Goal: Task Accomplishment & Management: Complete application form

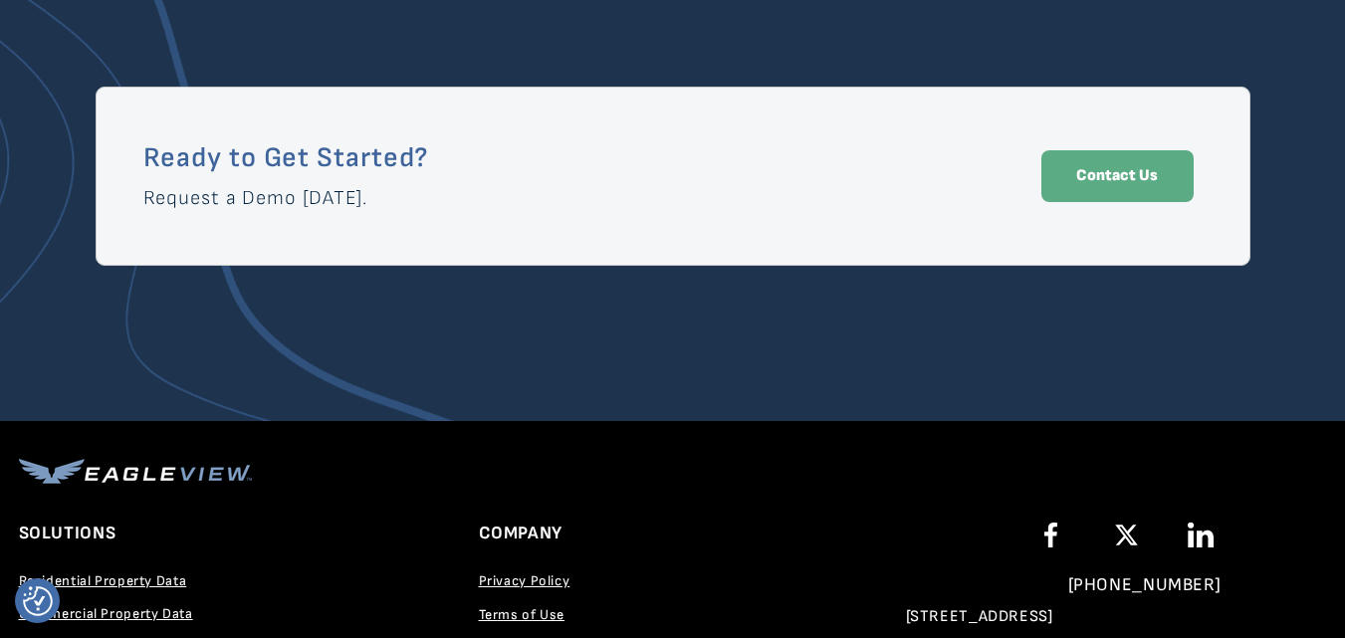
click at [1111, 186] on link "Contact Us" at bounding box center [1117, 176] width 152 height 52
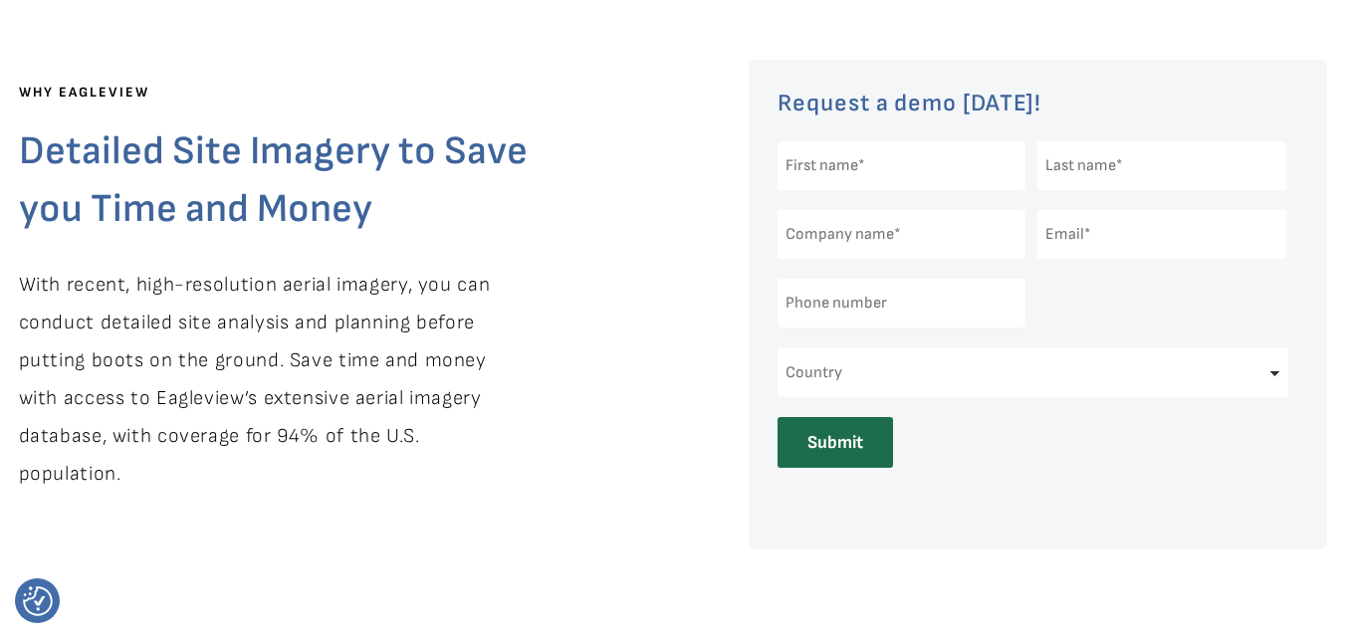
scroll to position [561, 0]
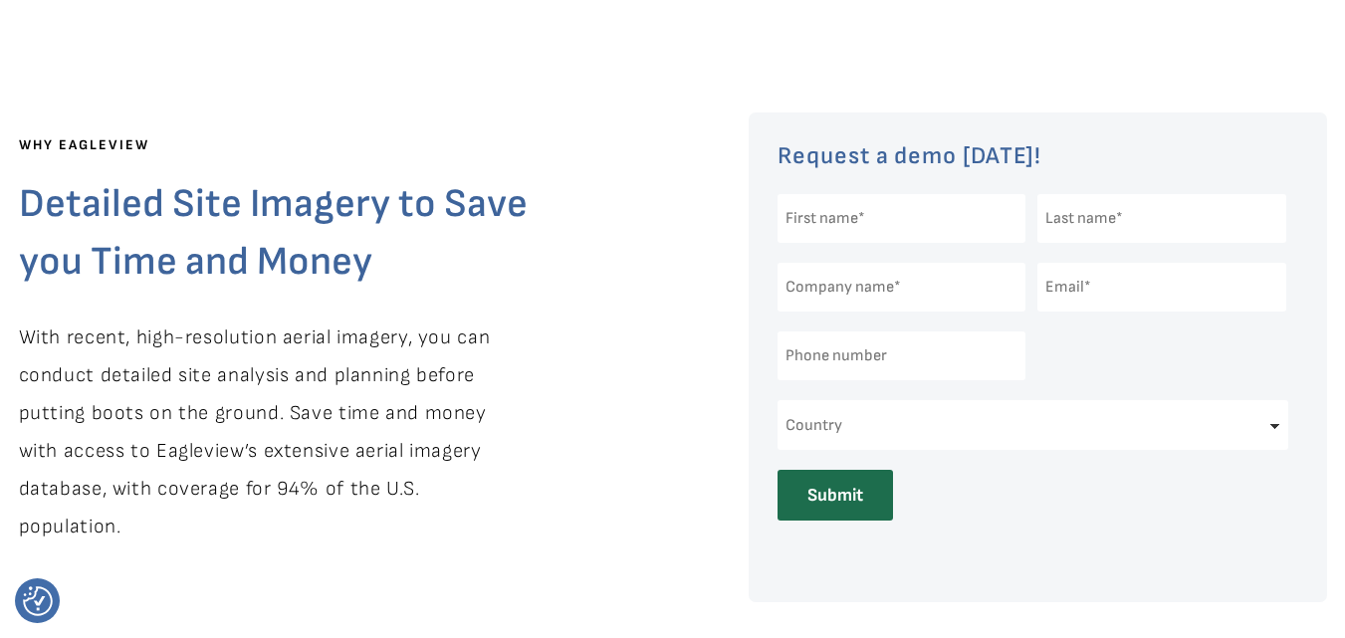
click at [888, 222] on input "text" at bounding box center [902, 218] width 249 height 49
type input "hosein"
type input "hashememi"
click at [890, 292] on input "text" at bounding box center [902, 287] width 249 height 49
type input "iran"
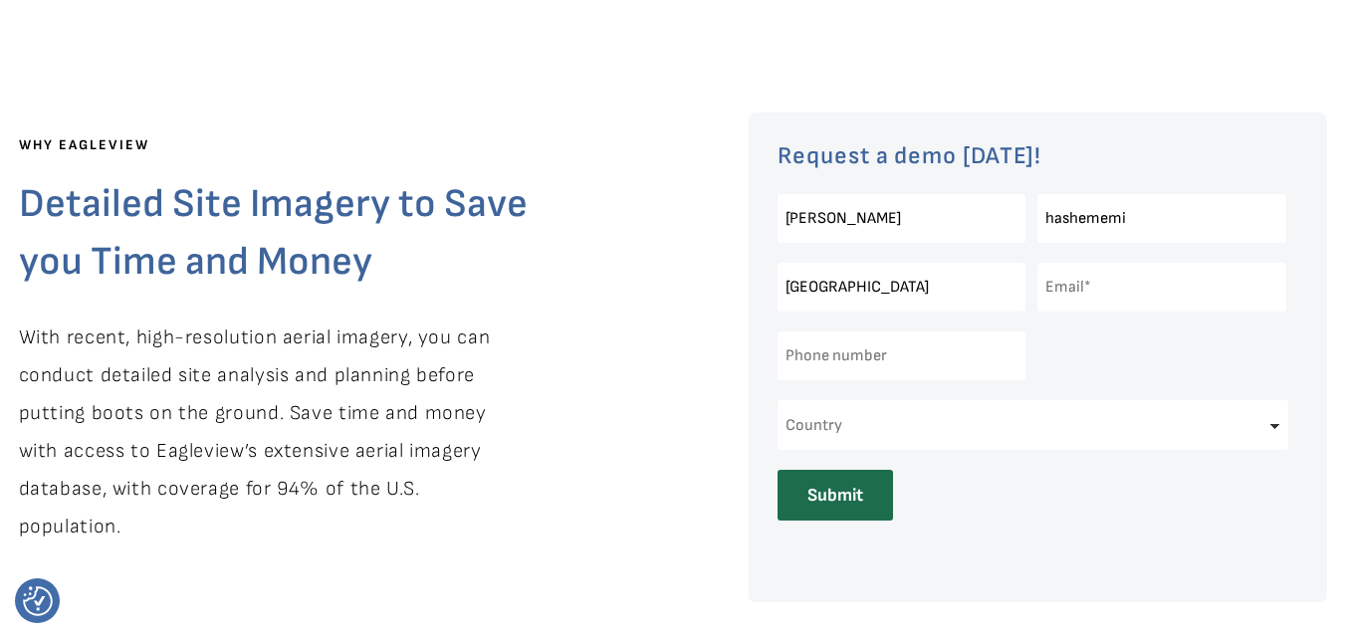
click at [1087, 295] on input "email" at bounding box center [1161, 287] width 249 height 49
type input "hoseinhashemzadeh314@gmail.com"
click at [906, 366] on input "tel" at bounding box center [902, 356] width 249 height 49
type input "+989373147737"
click at [884, 427] on select "Country United States Canada Other" at bounding box center [1034, 425] width 512 height 50
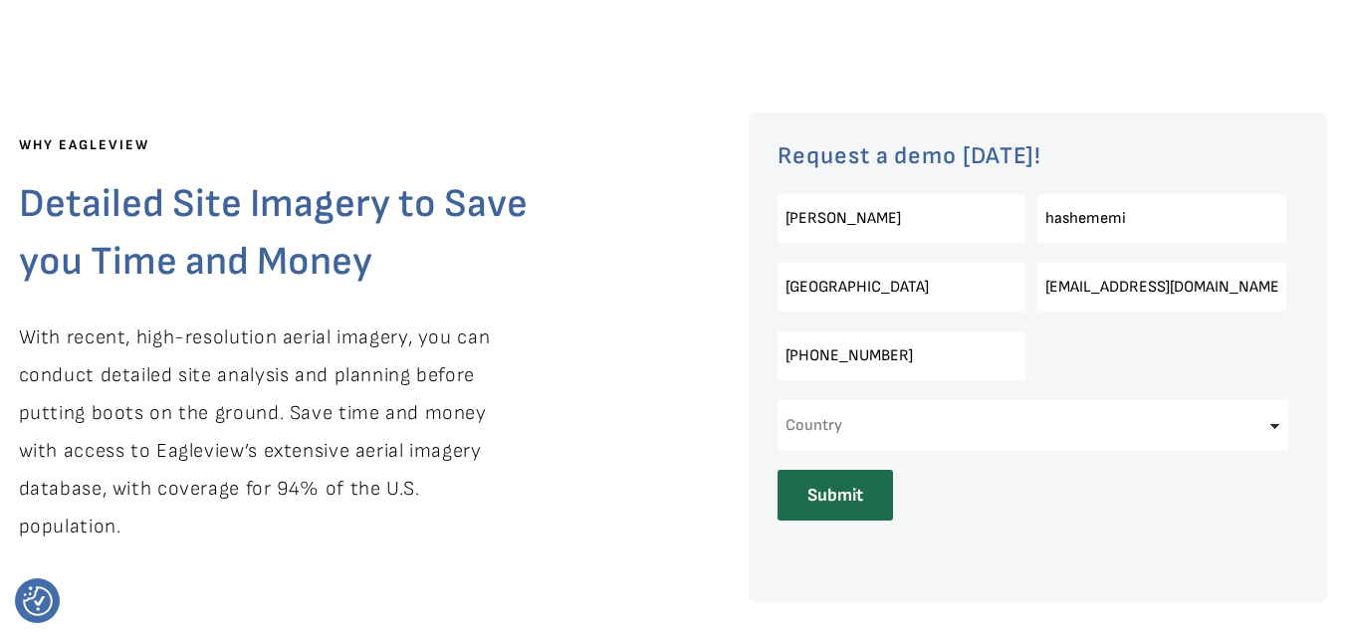
select select "Other"
click at [778, 400] on select "Country United States Canada Other" at bounding box center [1034, 425] width 512 height 50
click at [829, 497] on input "Submit" at bounding box center [835, 495] width 115 height 51
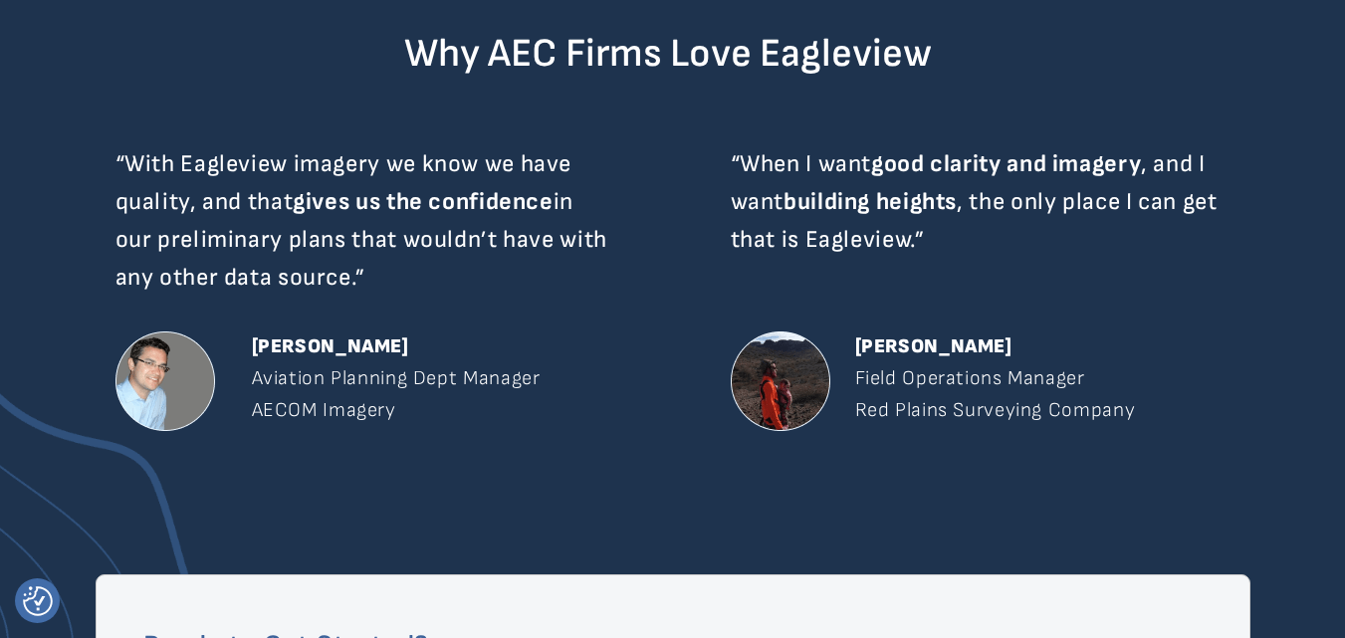
scroll to position [3150, 0]
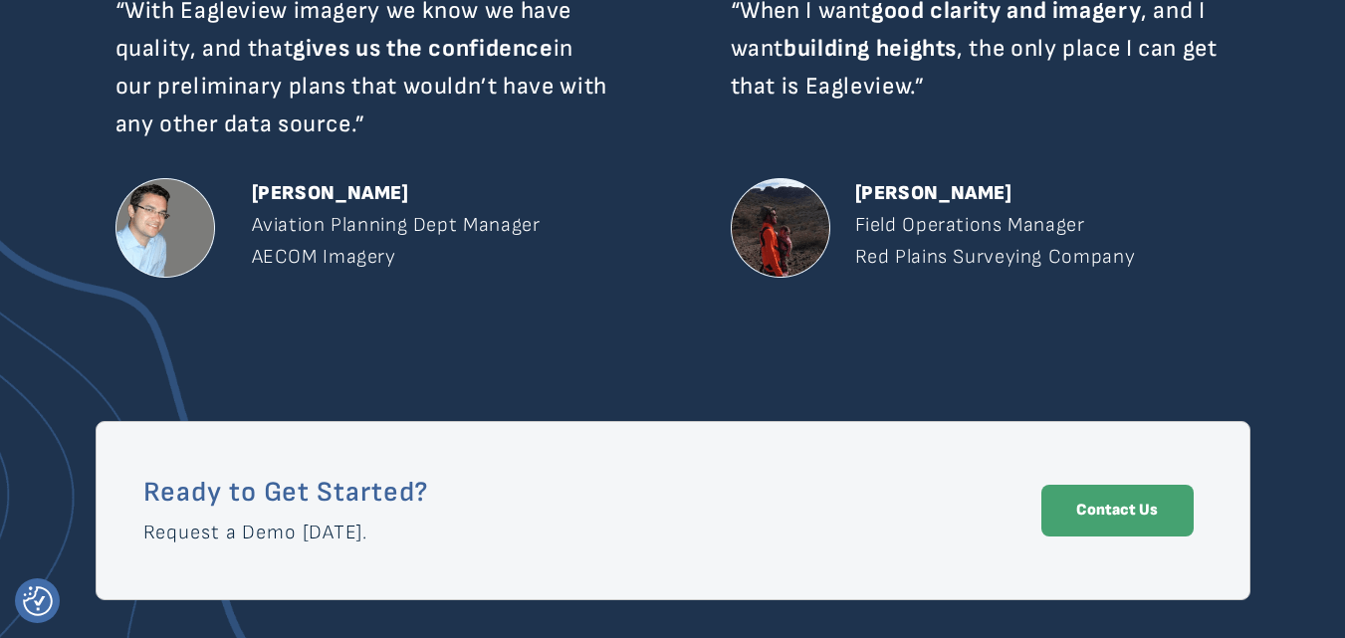
click at [1108, 516] on strong "Contact Us" at bounding box center [1117, 510] width 82 height 19
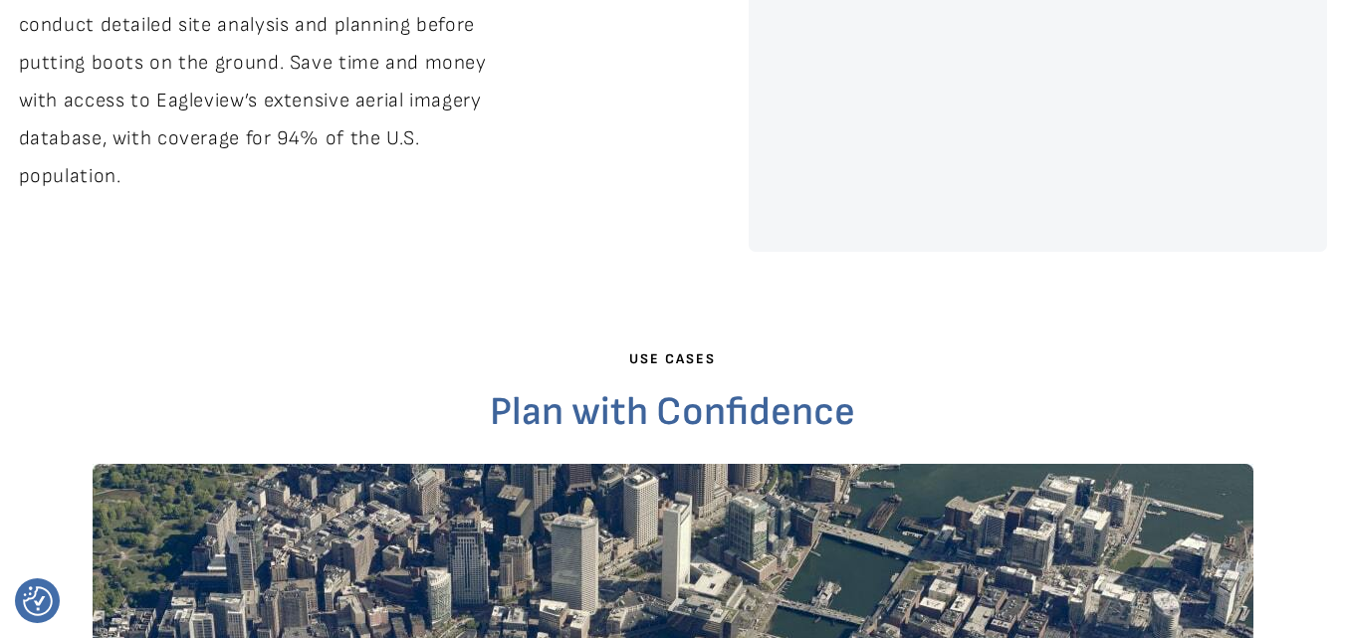
scroll to position [960, 0]
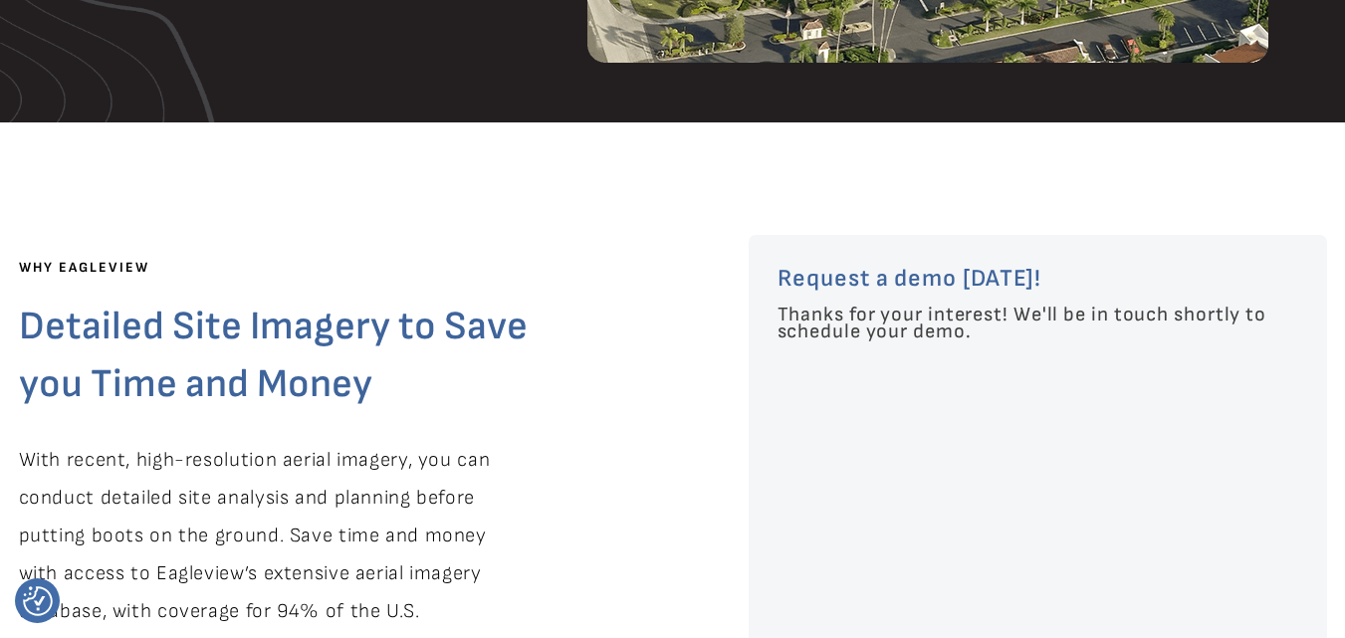
scroll to position [0, 0]
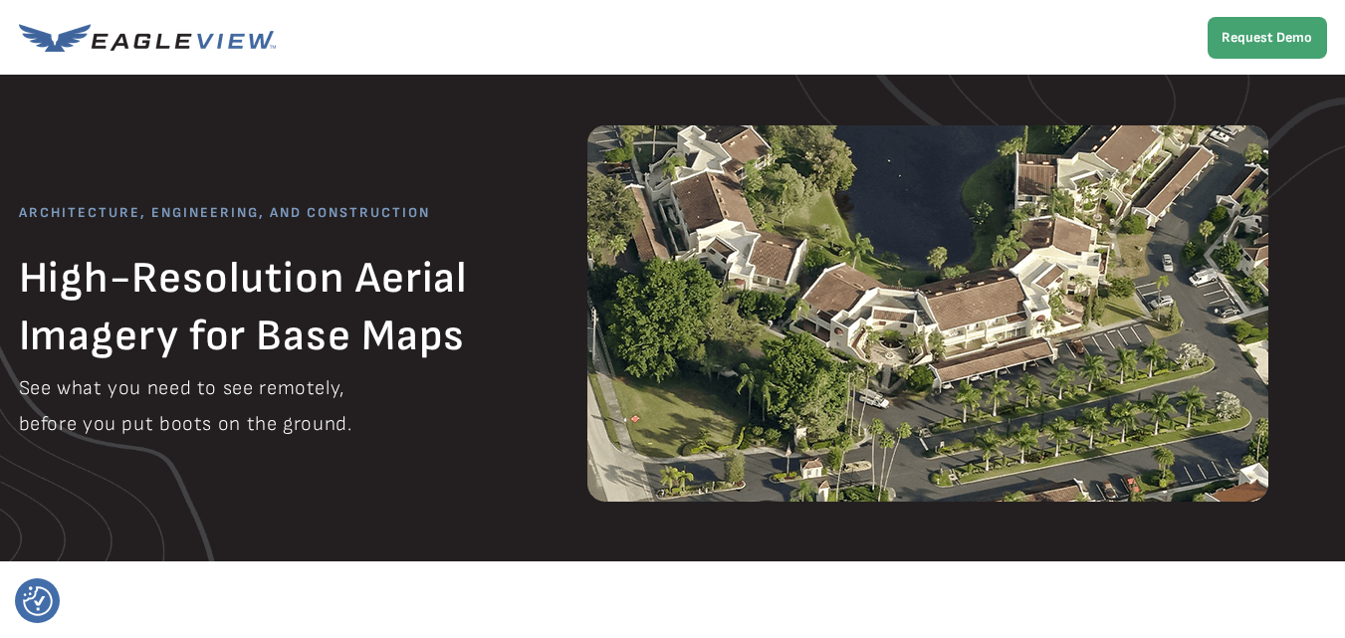
click at [1268, 40] on strong "Request Demo" at bounding box center [1267, 37] width 91 height 17
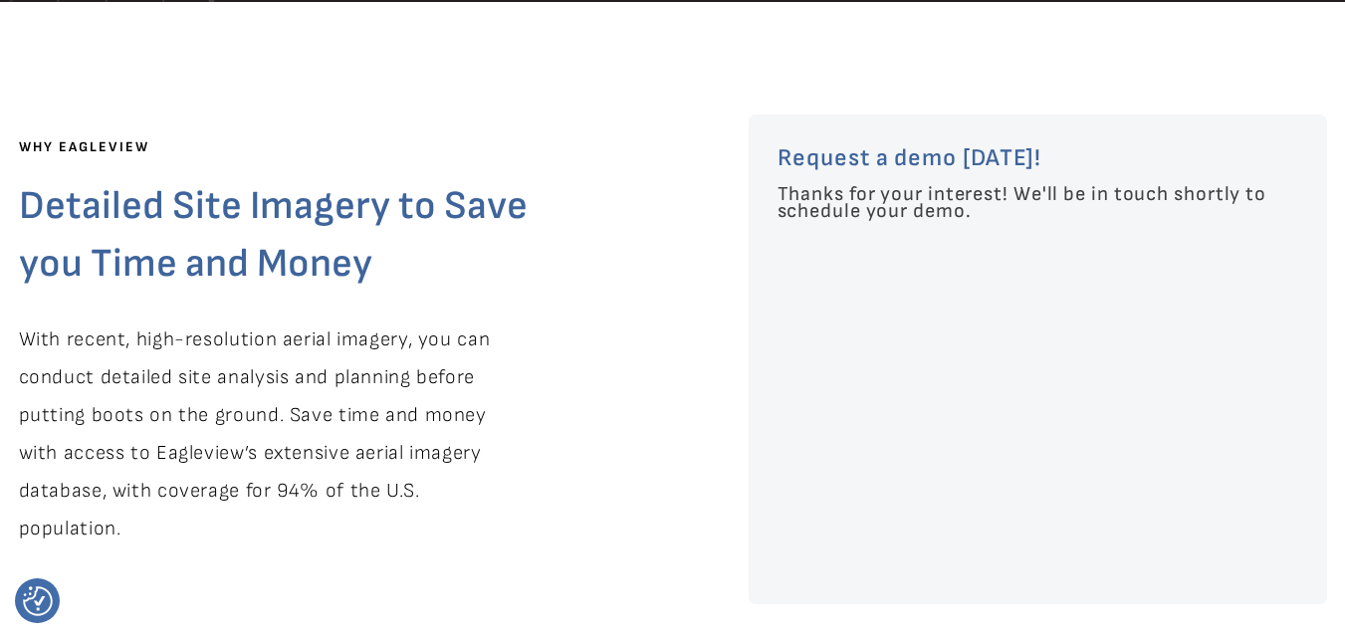
scroll to position [561, 0]
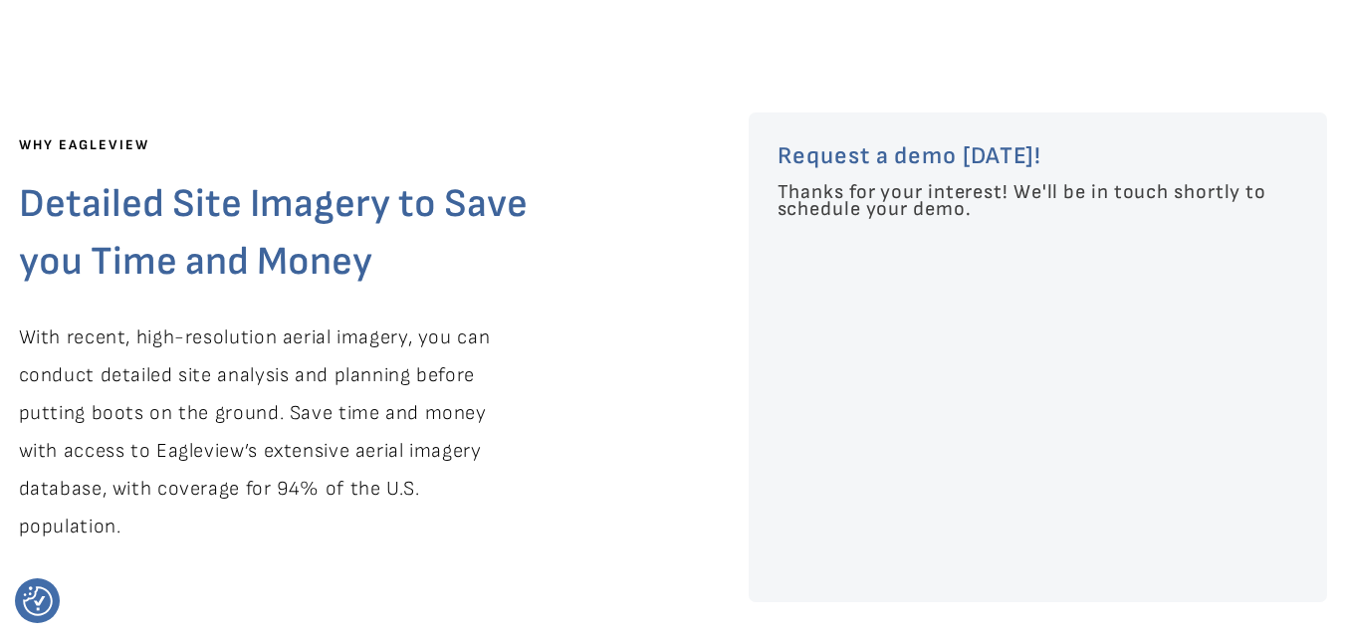
click at [955, 156] on span "Request a demo [DATE]!" at bounding box center [910, 155] width 265 height 29
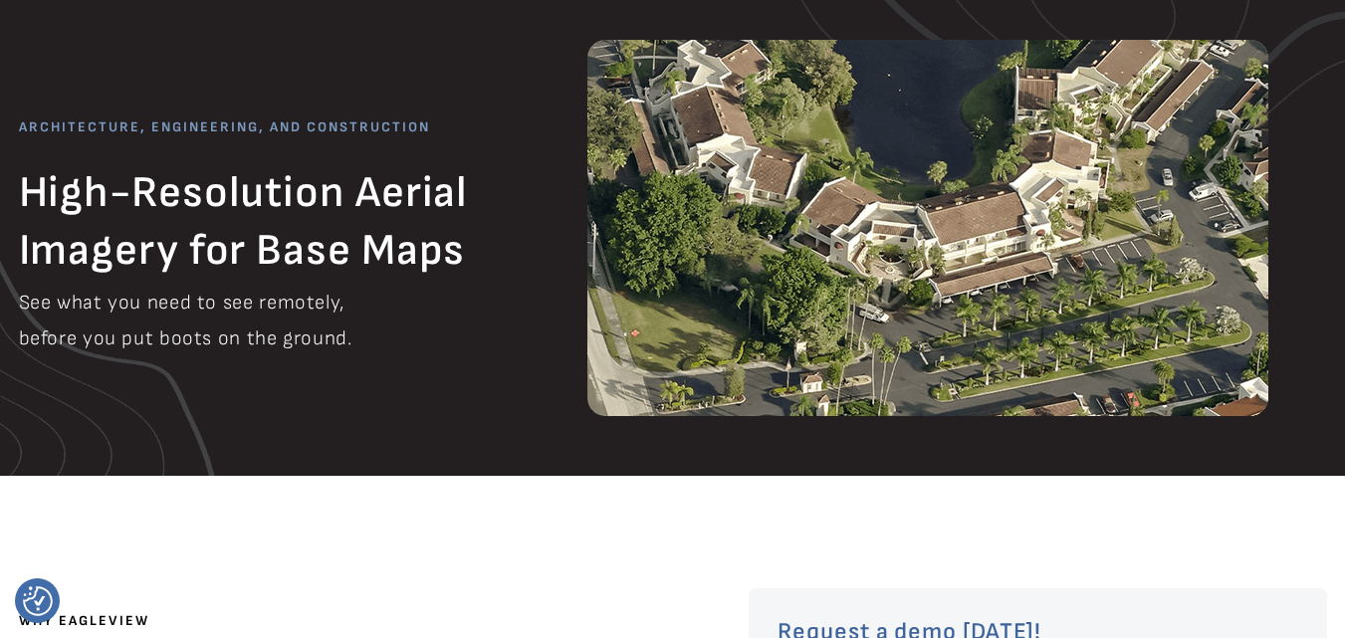
scroll to position [0, 0]
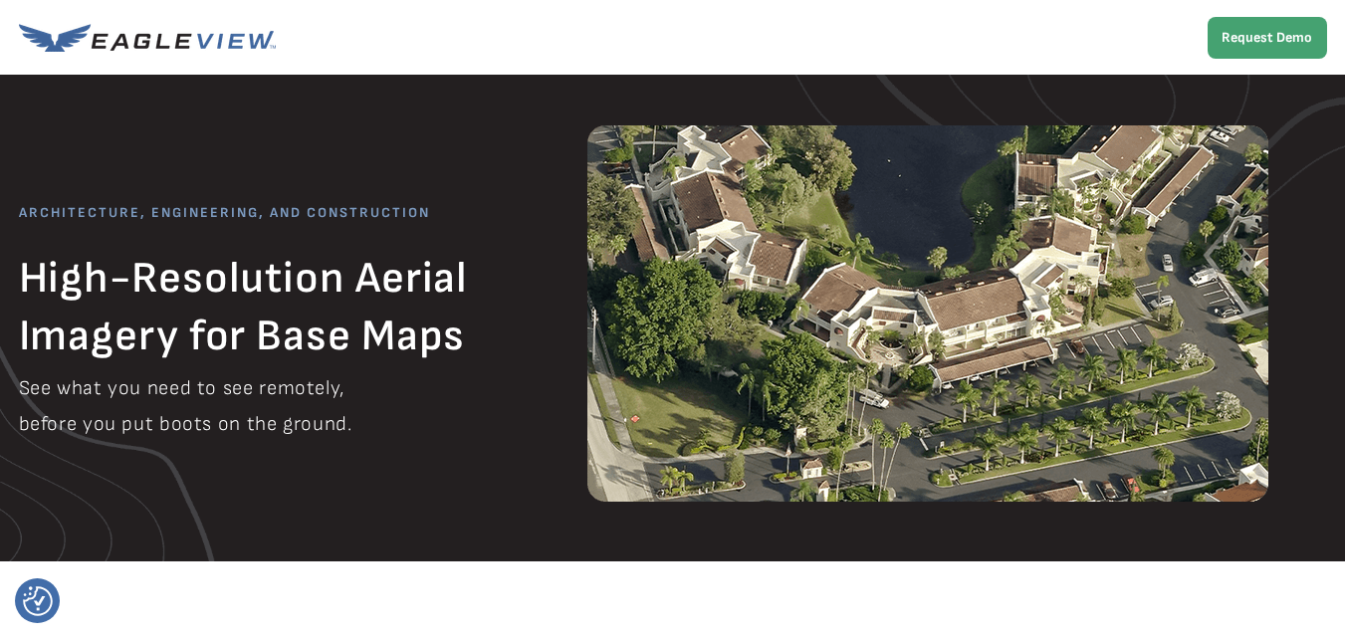
click at [1243, 30] on strong "Request Demo" at bounding box center [1267, 37] width 91 height 17
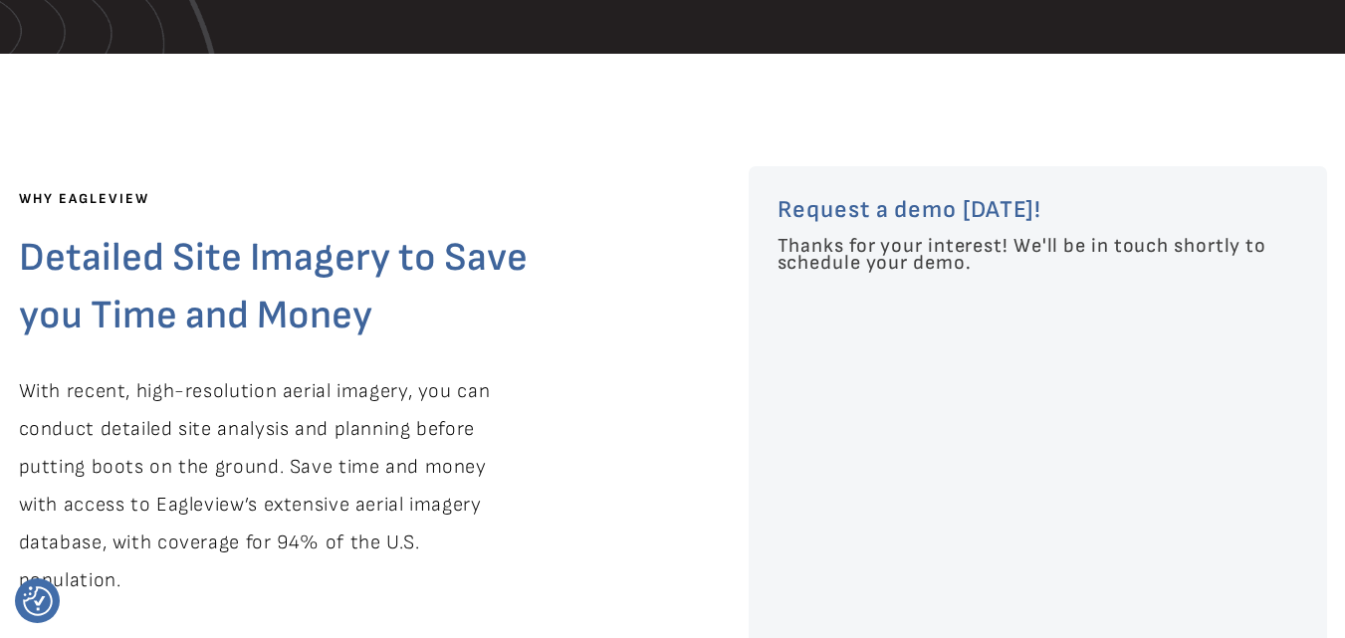
scroll to position [561, 0]
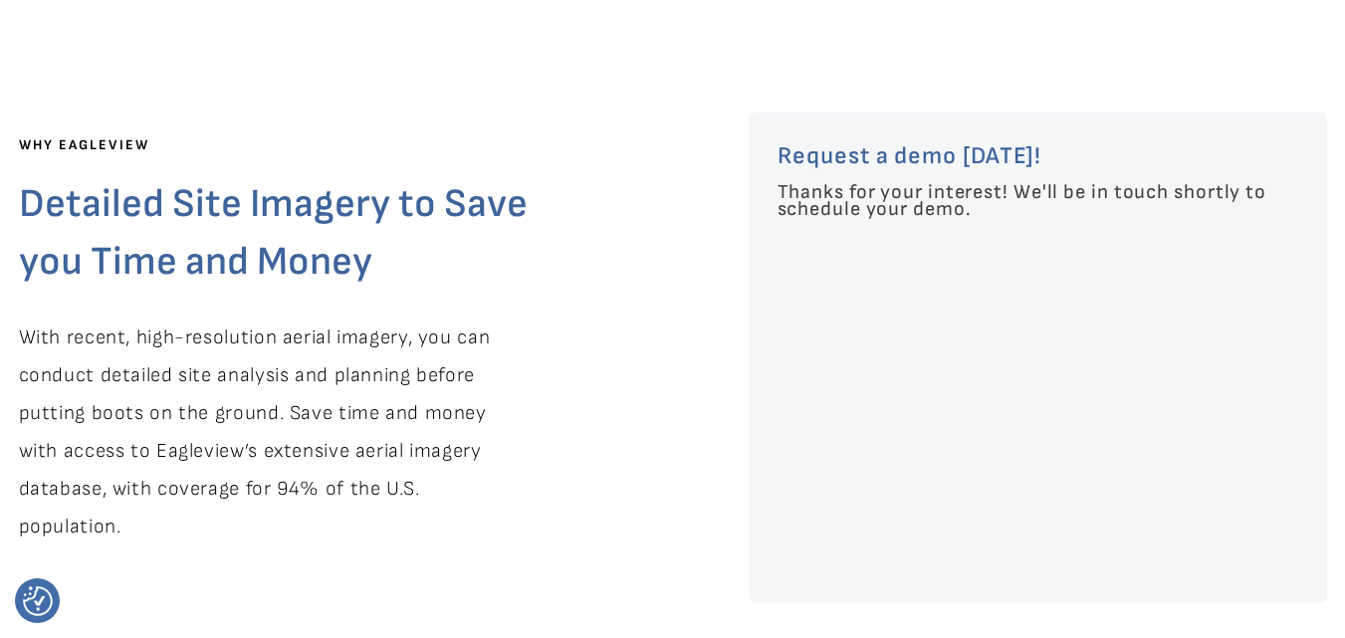
click at [1007, 428] on div "Thanks for your interest! We'll be in touch shortly to schedule your demo." at bounding box center [1039, 378] width 522 height 388
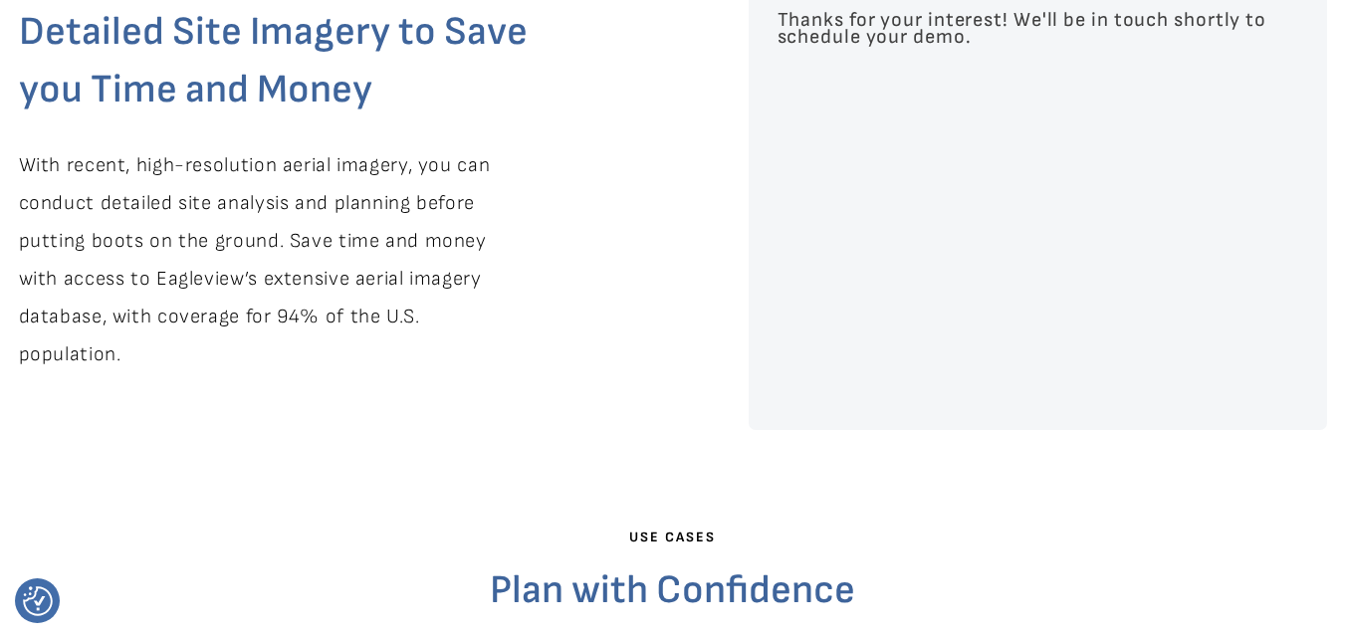
scroll to position [761, 0]
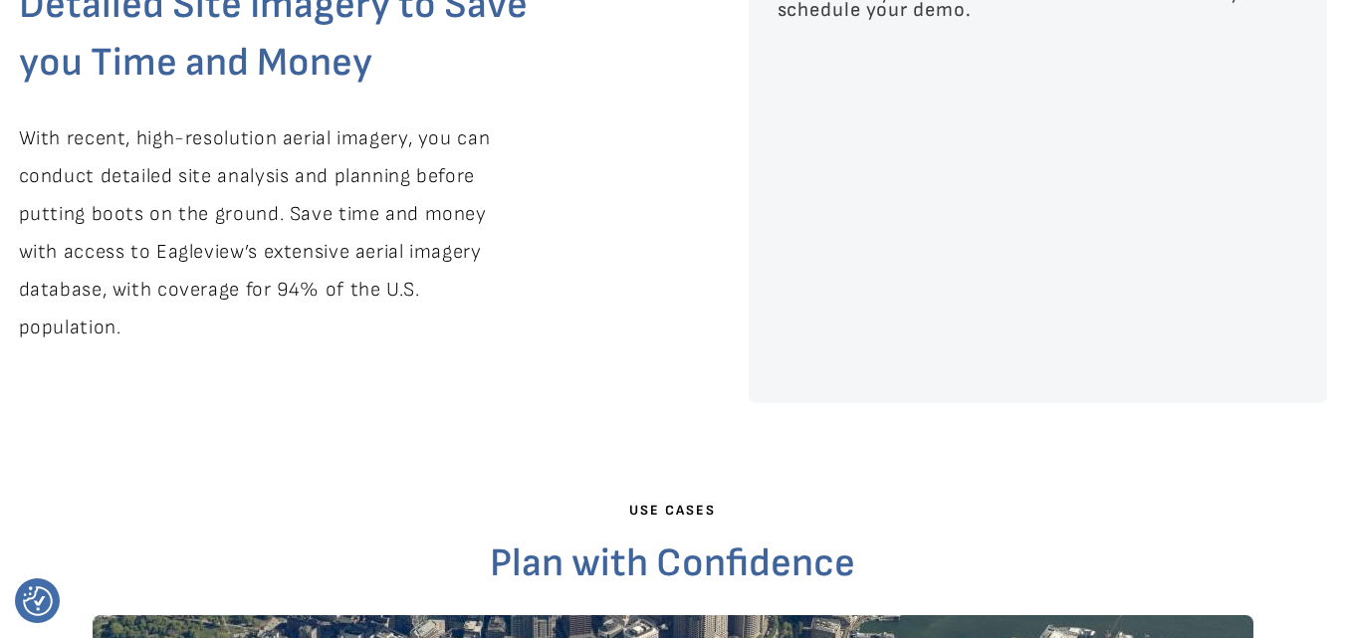
click at [1072, 229] on div "Thanks for your interest! We'll be in touch shortly to schedule your demo." at bounding box center [1039, 179] width 522 height 388
click at [682, 565] on span "Plan with Confidence" at bounding box center [672, 564] width 365 height 48
click at [354, 249] on span "With recent, high-resolution aerial imagery, you can conduct detailed site anal…" at bounding box center [255, 232] width 472 height 213
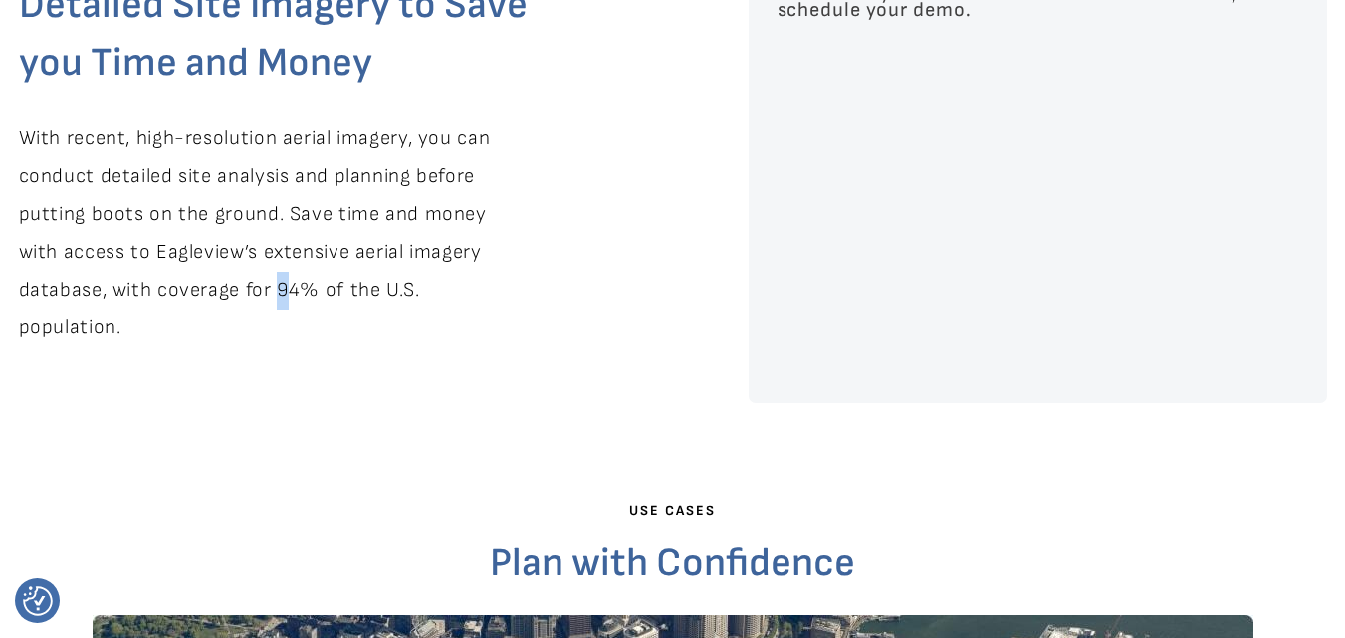
click at [279, 287] on span "With recent, high-resolution aerial imagery, you can conduct detailed site anal…" at bounding box center [255, 232] width 472 height 213
click at [490, 329] on p "With recent, high-resolution aerial imagery, you can conduct detailed site anal…" at bounding box center [268, 233] width 499 height 227
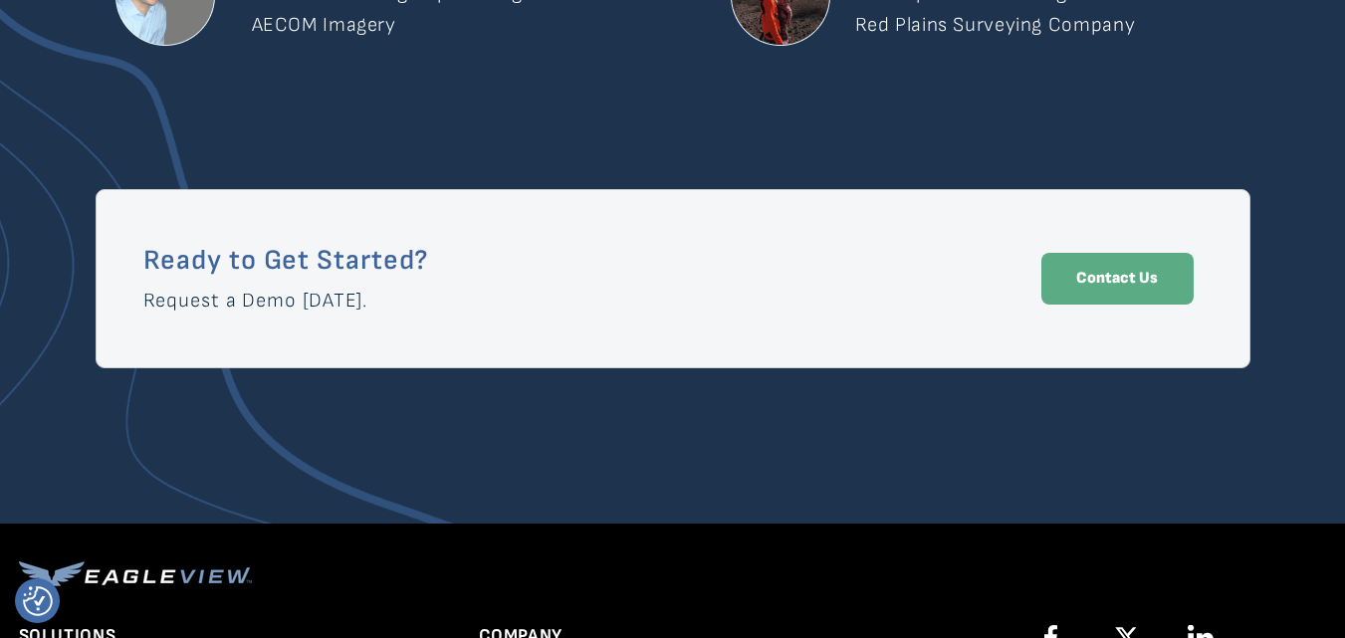
scroll to position [3186, 0]
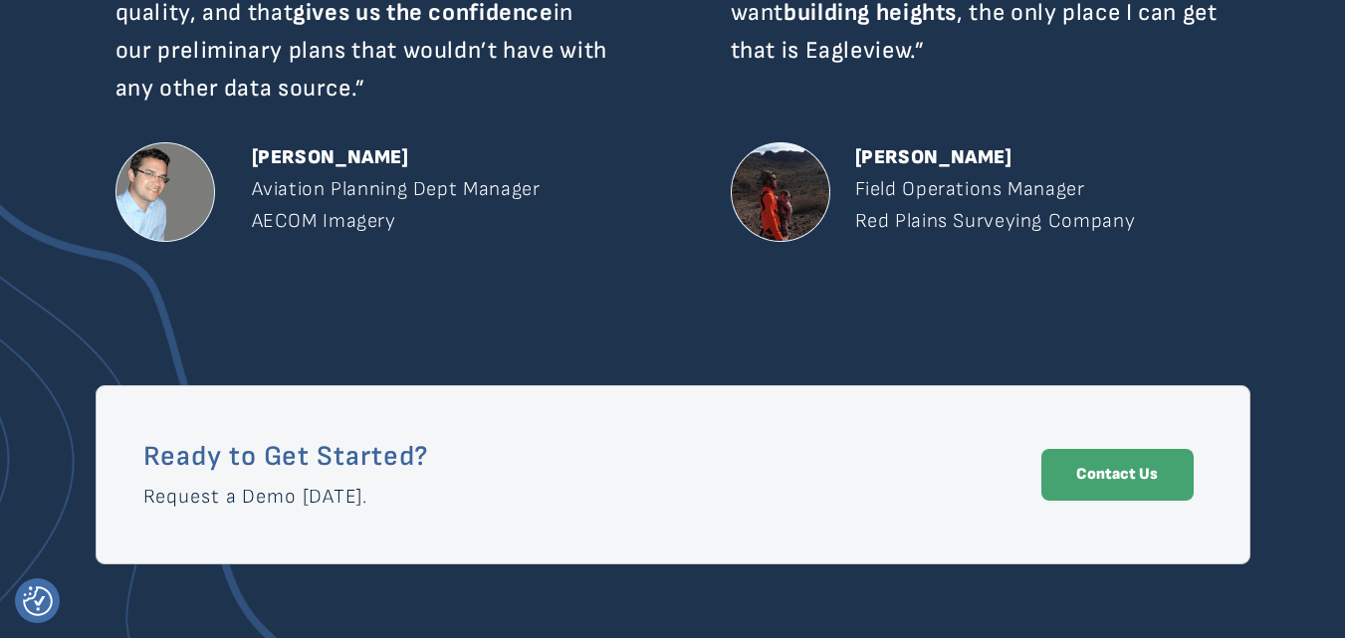
click at [1098, 471] on strong "Contact Us" at bounding box center [1117, 474] width 82 height 19
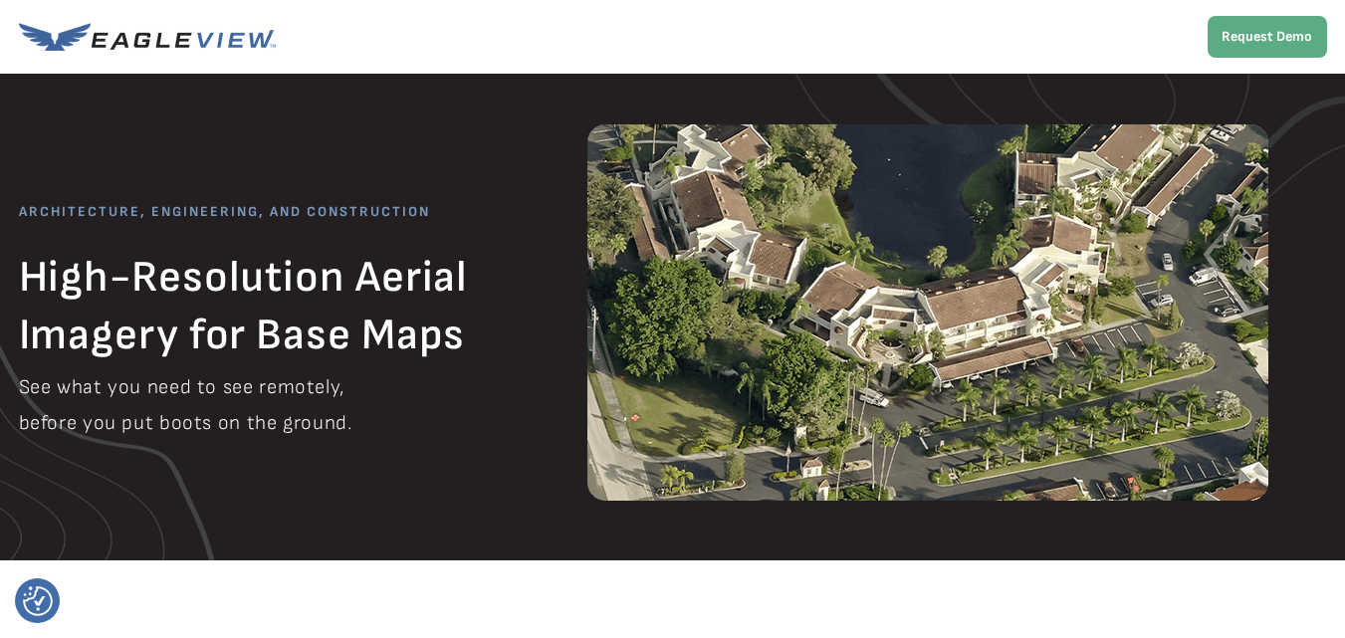
scroll to position [0, 0]
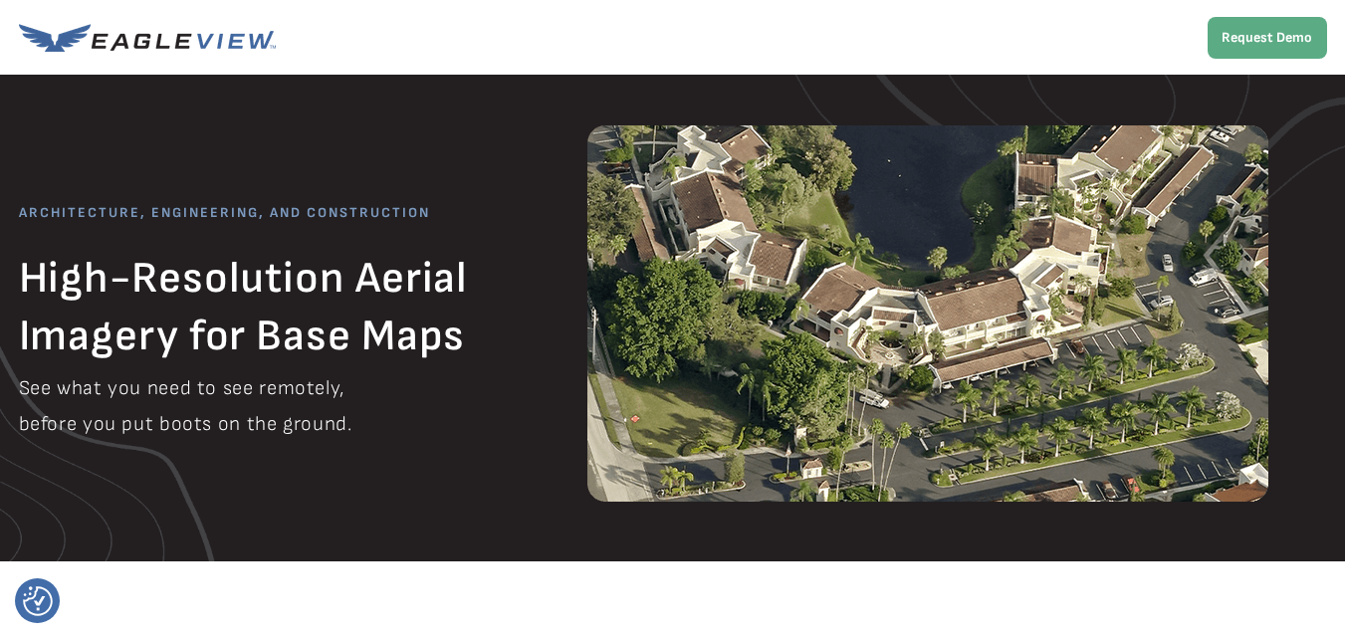
click at [1031, 305] on img at bounding box center [927, 313] width 681 height 376
click at [275, 289] on span "High-Resolution Aerial Imagery for Base Maps" at bounding box center [244, 307] width 450 height 111
click at [136, 206] on span "ARCHITECTURE, ENGINEERING, AND CONSTRUCTION" at bounding box center [224, 212] width 411 height 17
click at [1269, 45] on strong "Request Demo" at bounding box center [1267, 37] width 91 height 17
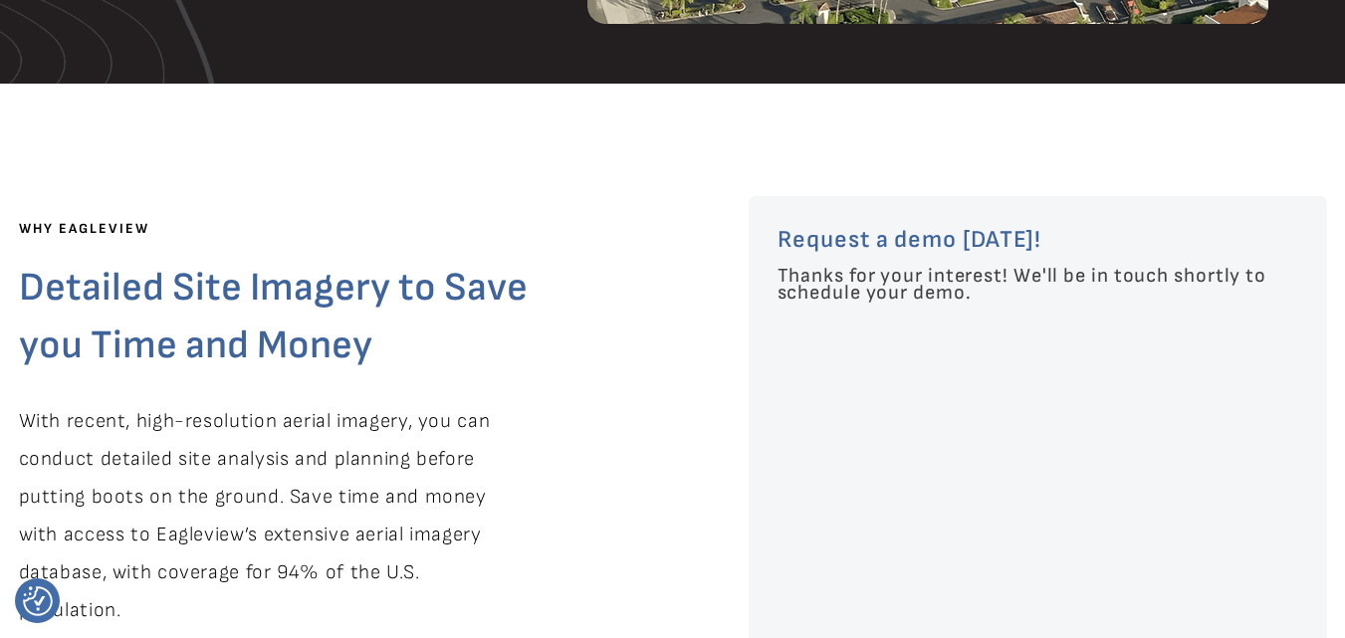
scroll to position [561, 0]
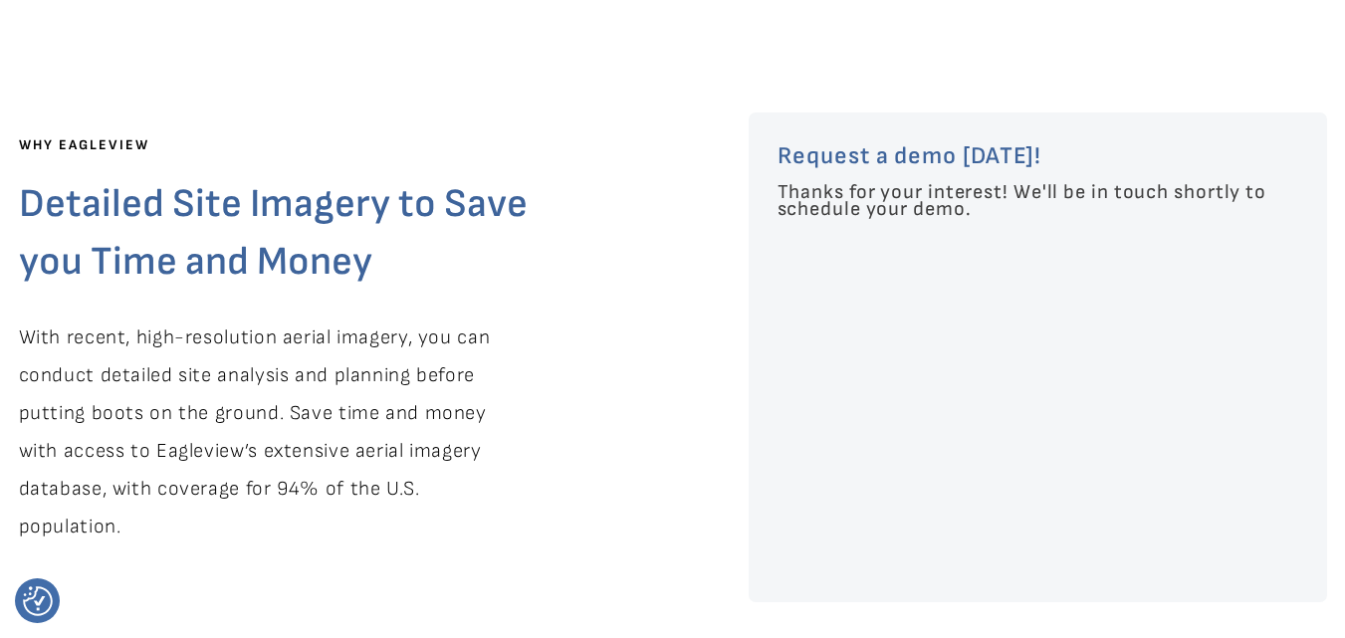
drag, startPoint x: 1086, startPoint y: 172, endPoint x: 574, endPoint y: 185, distance: 511.9
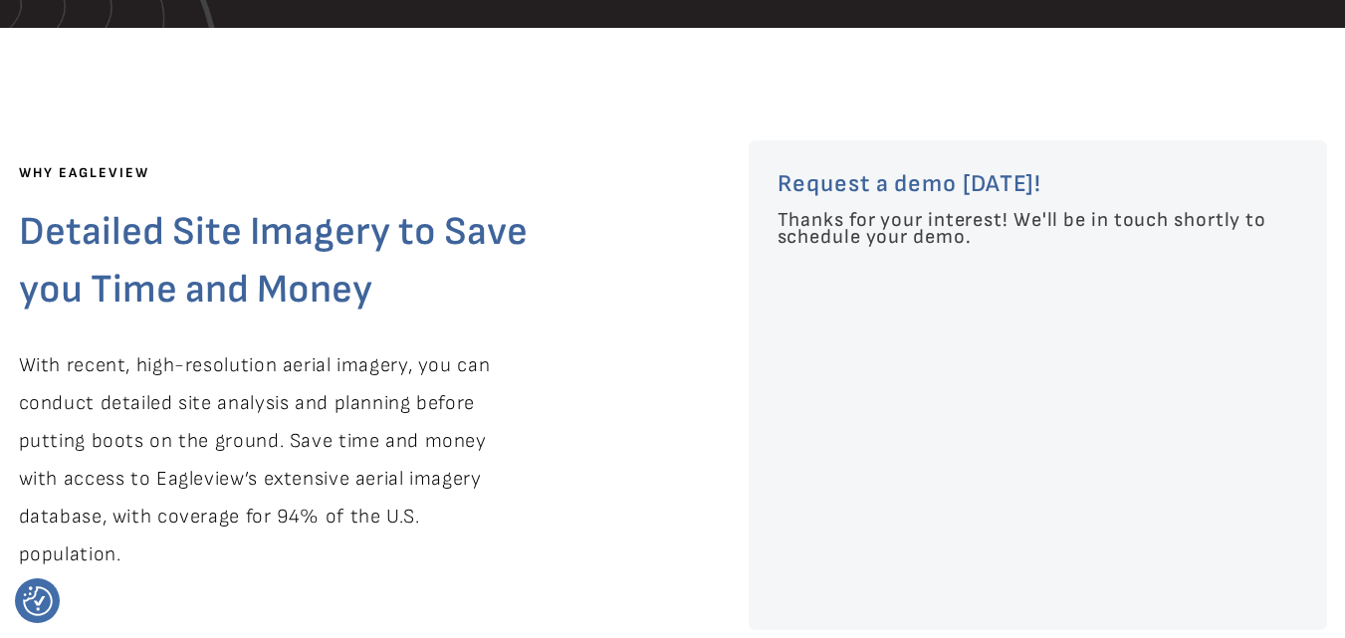
scroll to position [163, 0]
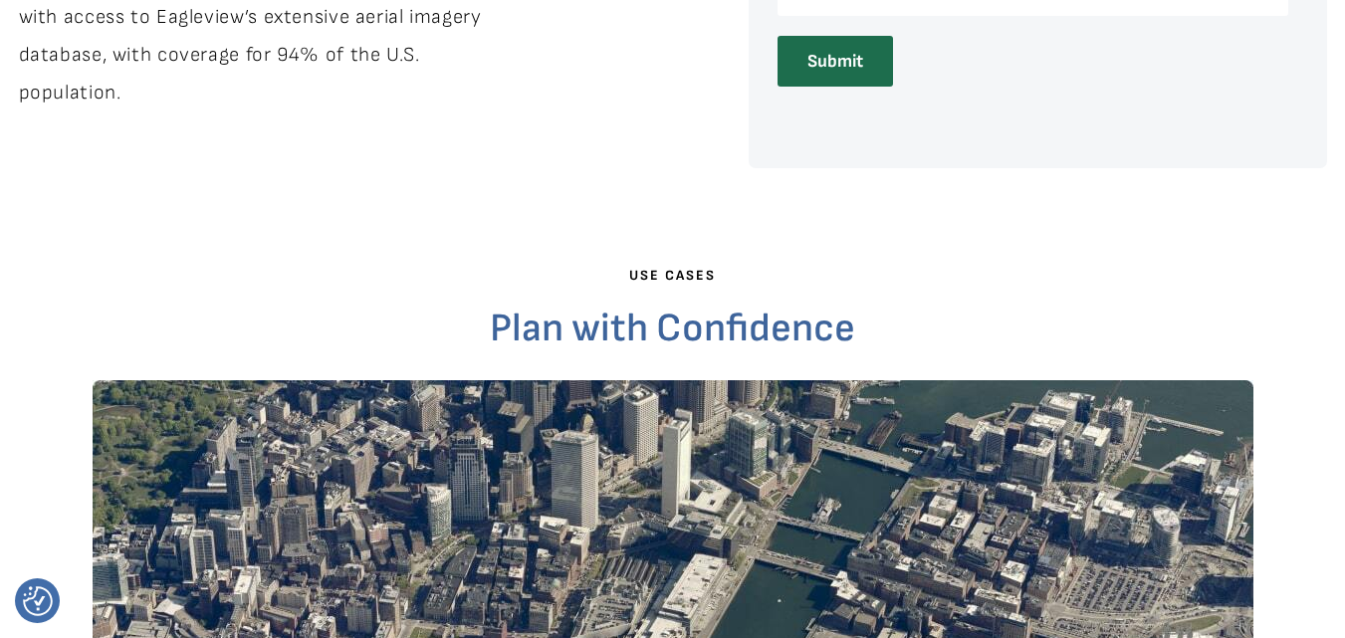
scroll to position [498, 0]
